Goal: Task Accomplishment & Management: Use online tool/utility

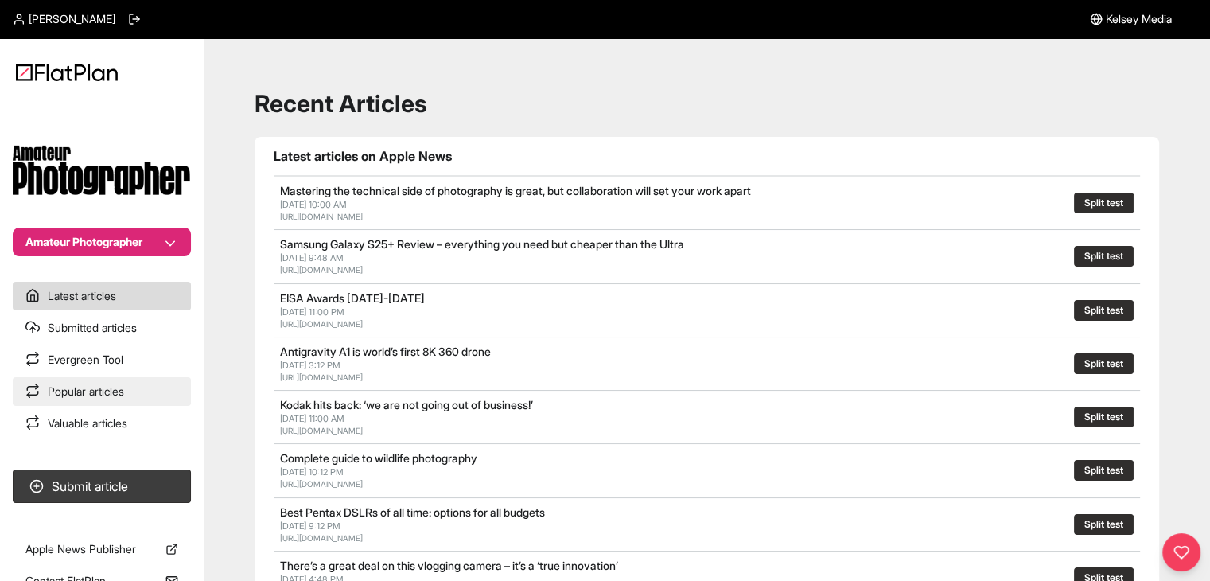
click at [67, 389] on link "Popular articles" at bounding box center [102, 391] width 178 height 29
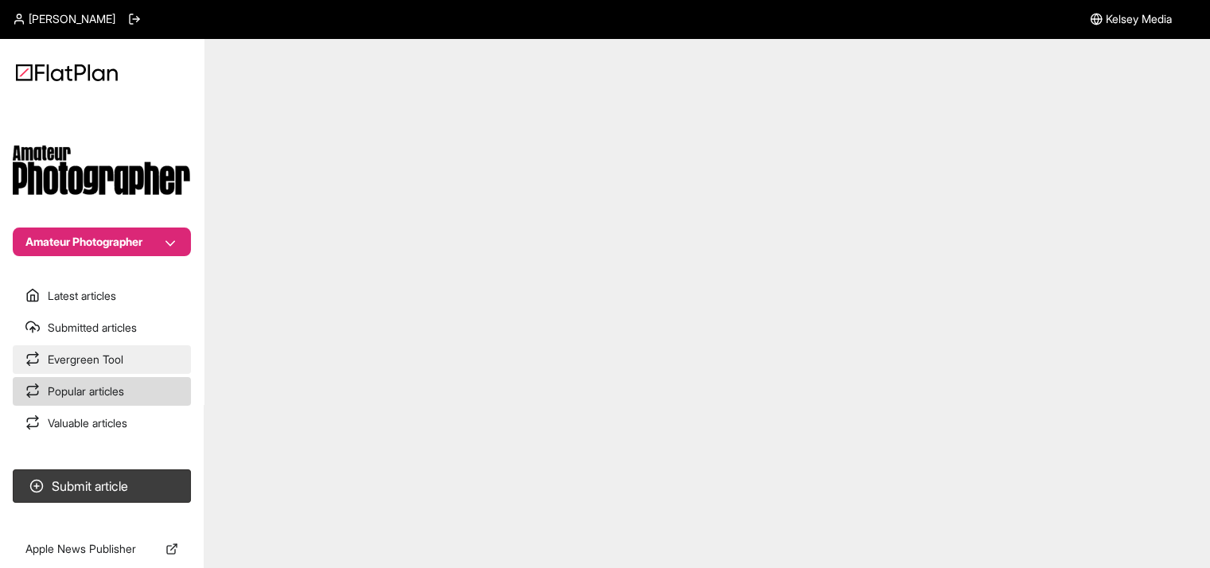
click at [76, 359] on link "Evergreen Tool" at bounding box center [102, 359] width 178 height 29
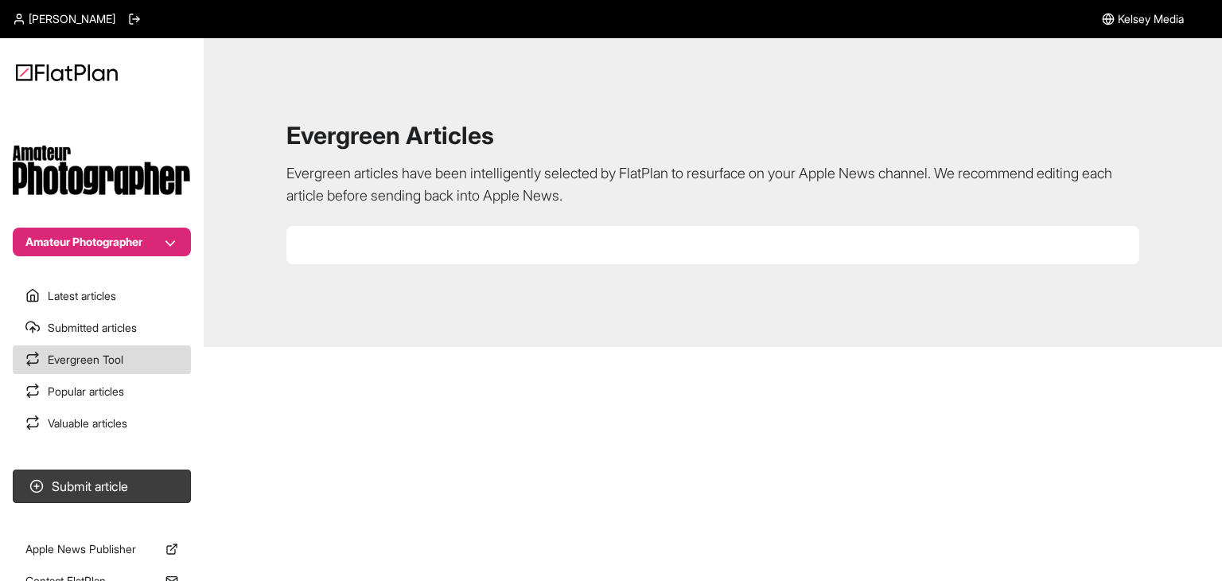
click at [111, 247] on button "Amateur Photographer" at bounding box center [102, 242] width 178 height 29
click at [107, 322] on button "Stuff" at bounding box center [111, 328] width 139 height 29
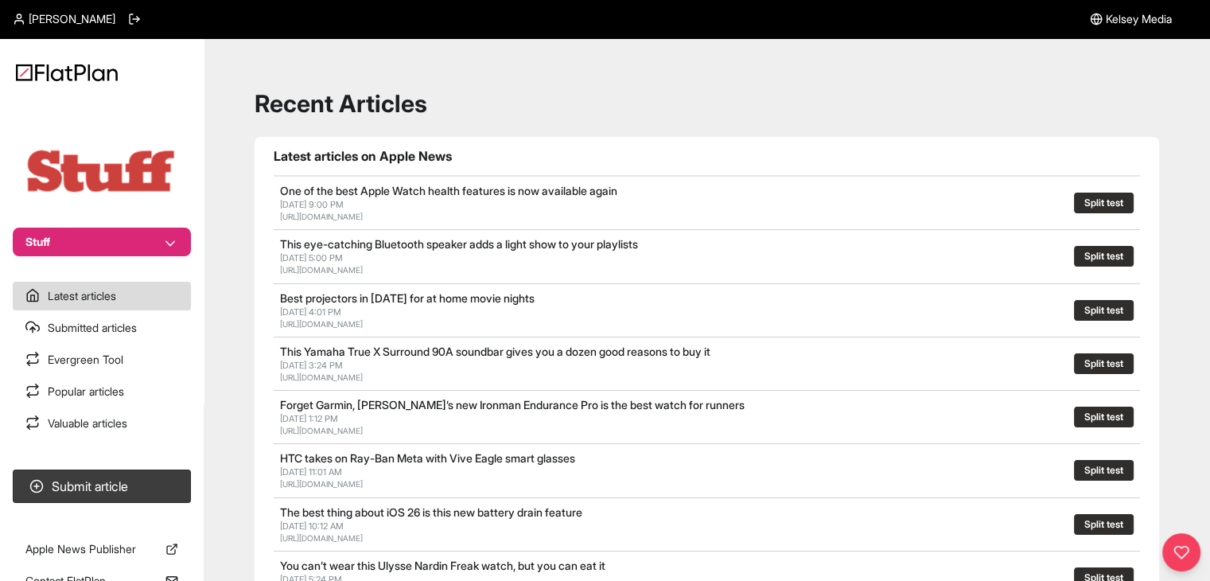
click at [121, 231] on button "Stuff" at bounding box center [102, 242] width 178 height 29
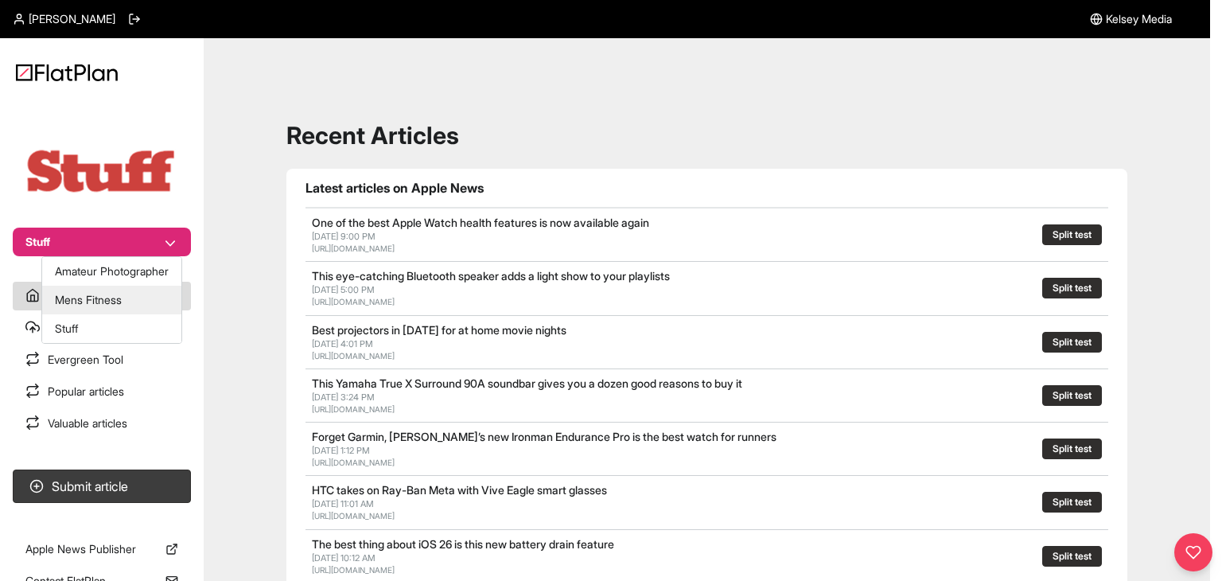
click at [124, 290] on button "Mens Fitness" at bounding box center [111, 300] width 139 height 29
